Goal: Find specific page/section: Find specific page/section

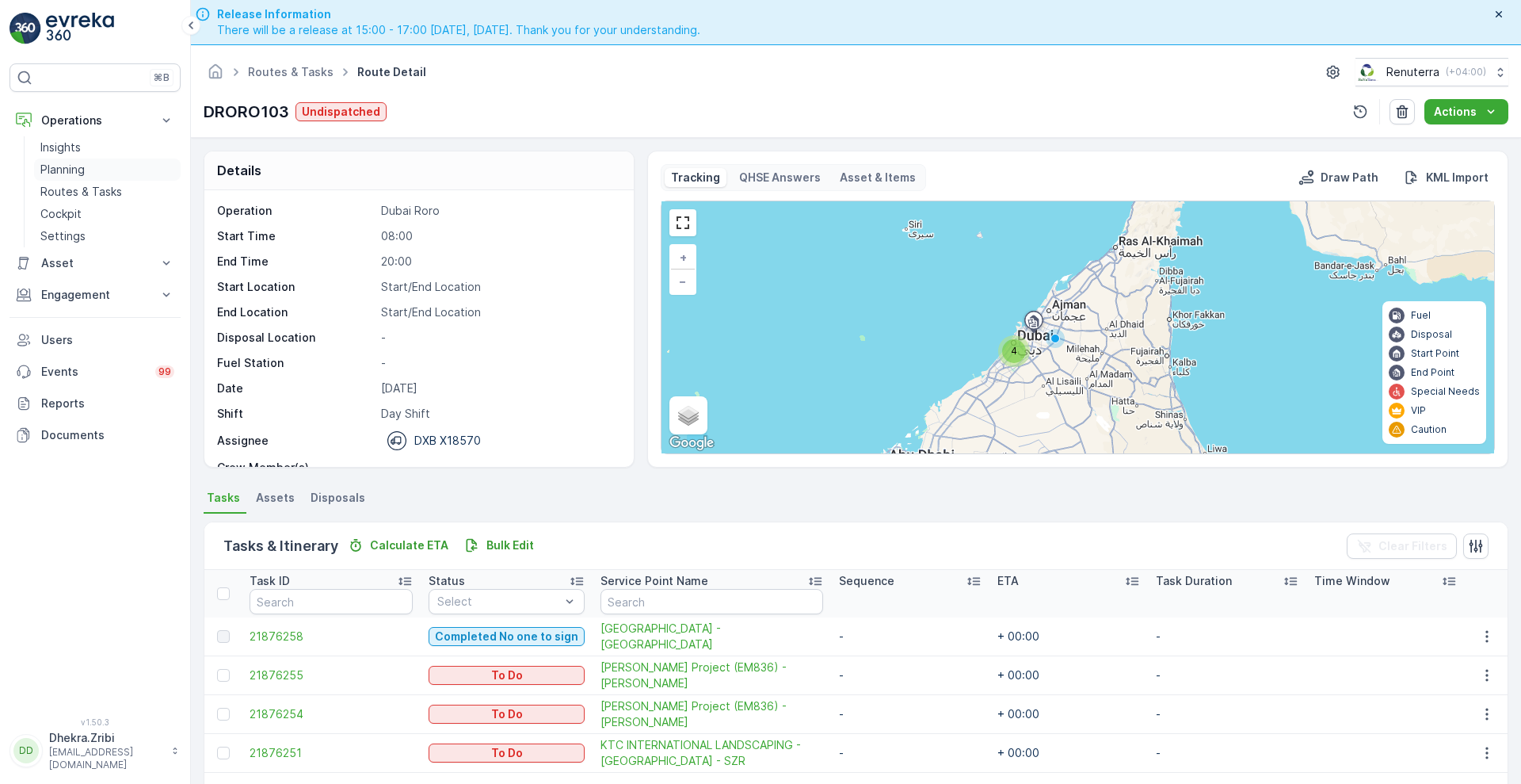
click at [64, 165] on p "Planning" at bounding box center [63, 169] width 44 height 16
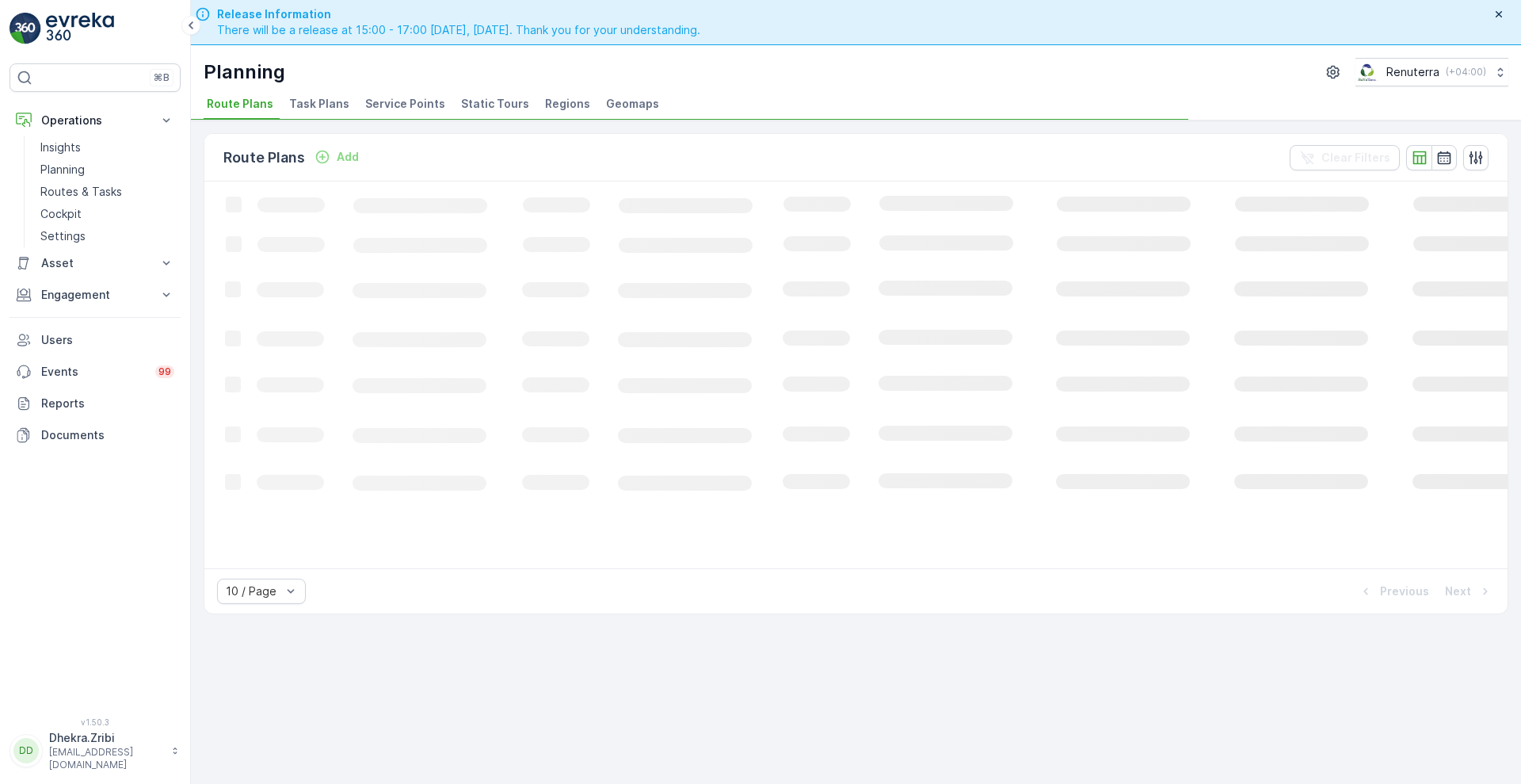
click at [400, 103] on span "Service Points" at bounding box center [404, 103] width 80 height 16
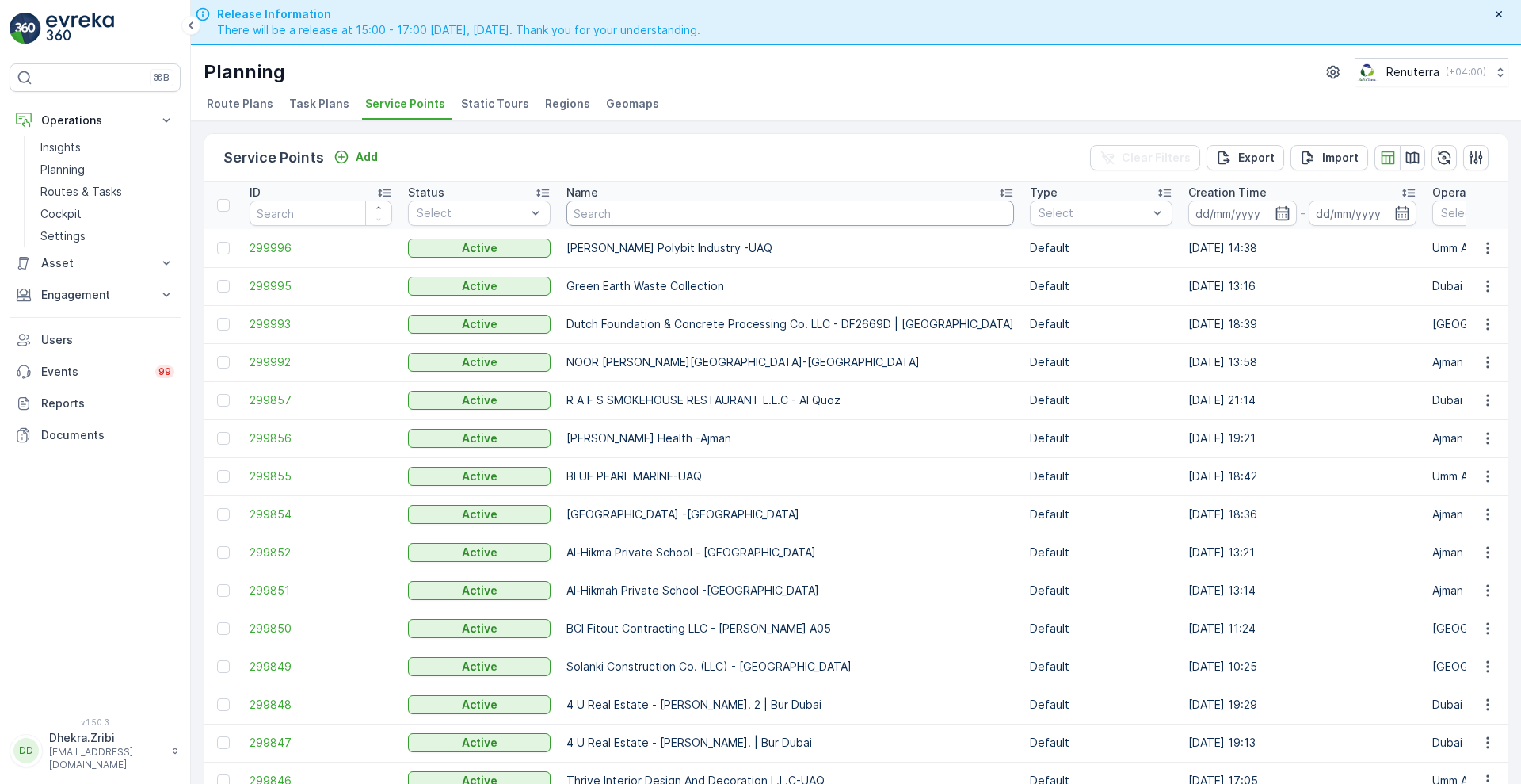
click at [656, 207] on input "text" at bounding box center [790, 214] width 448 height 26
type input "dutch"
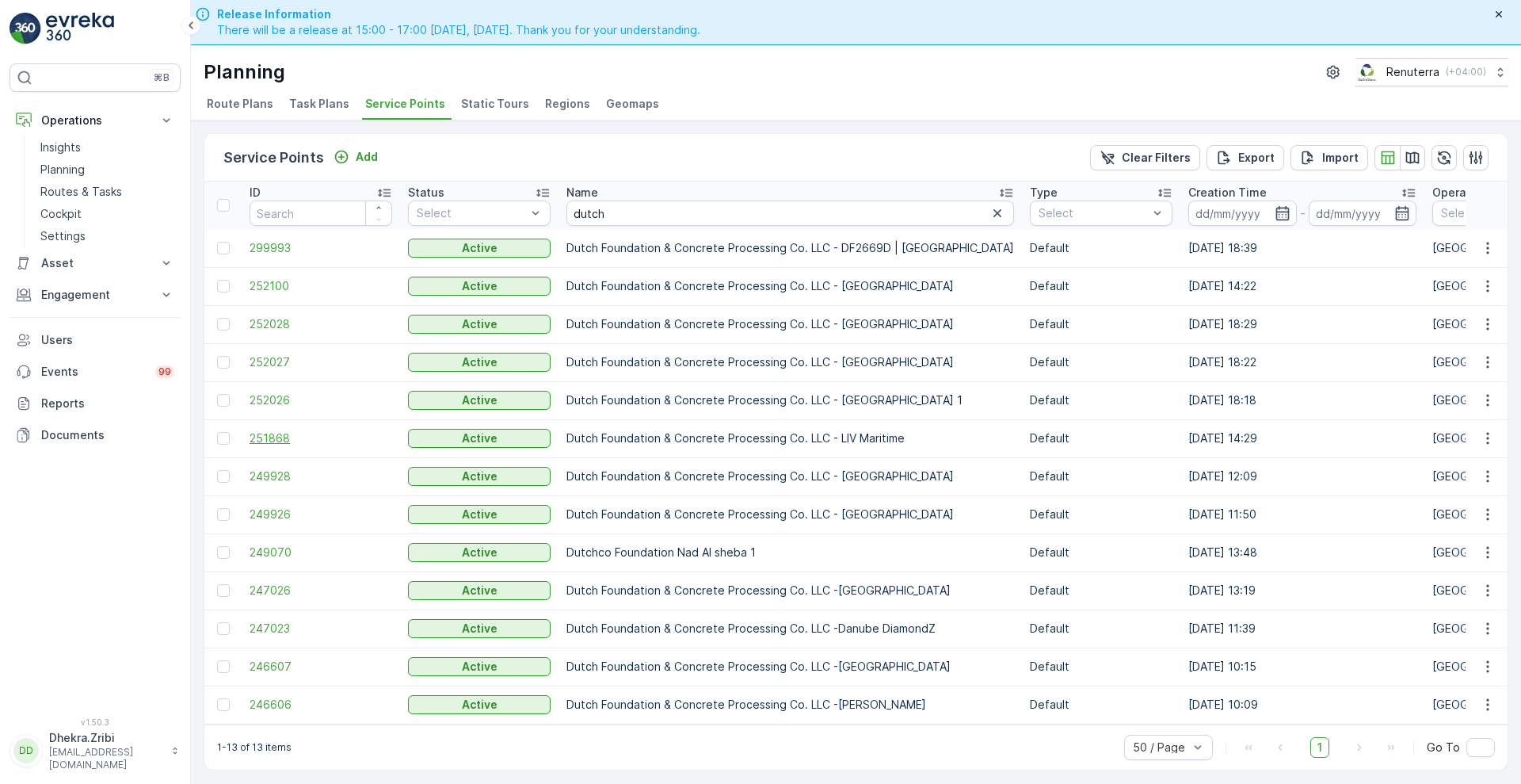
click at [269, 437] on span "251868" at bounding box center [321, 438] width 143 height 16
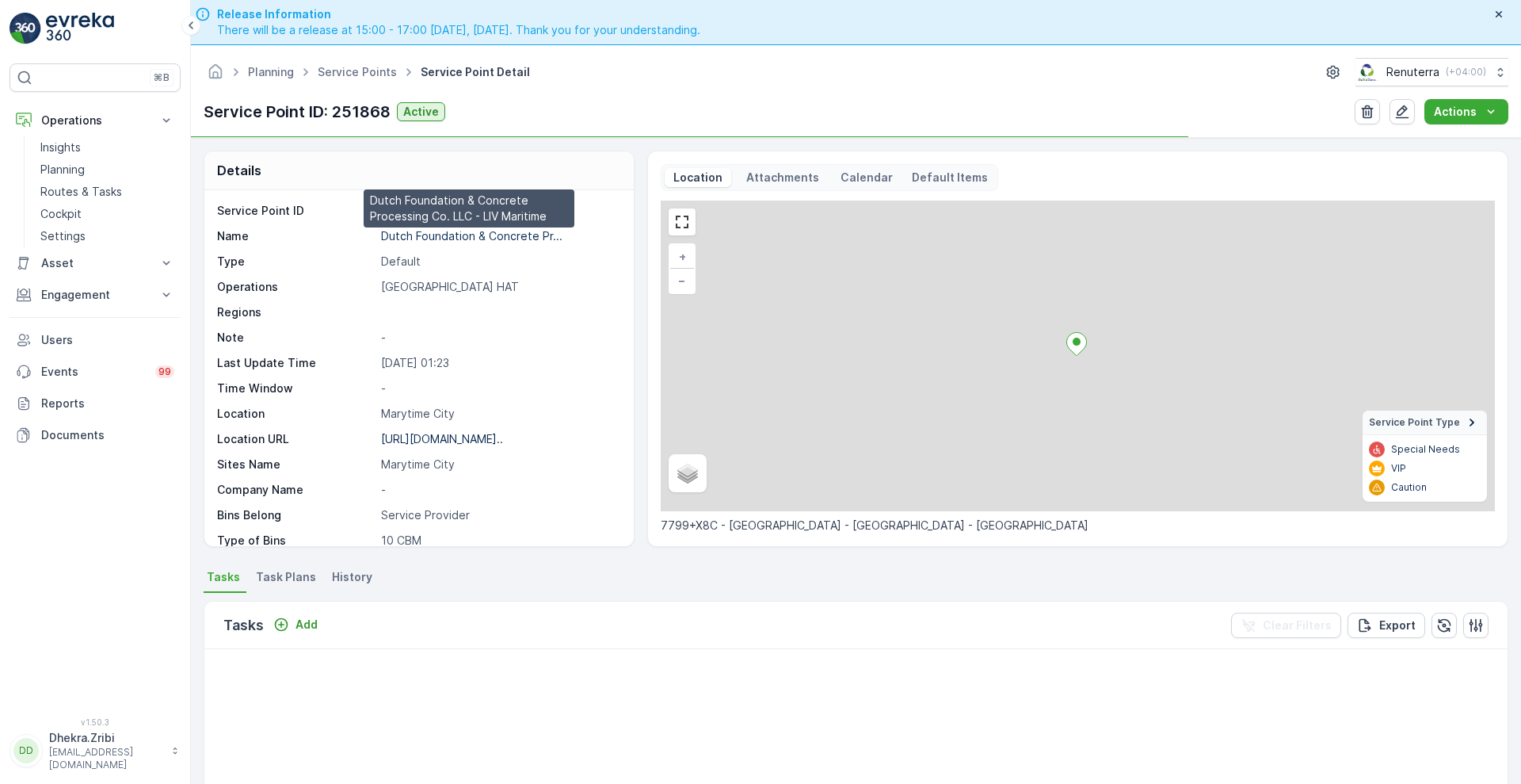
click at [432, 236] on p "Dutch Foundation & Concrete Pr..." at bounding box center [472, 236] width 181 height 14
